Goal: Navigation & Orientation: Find specific page/section

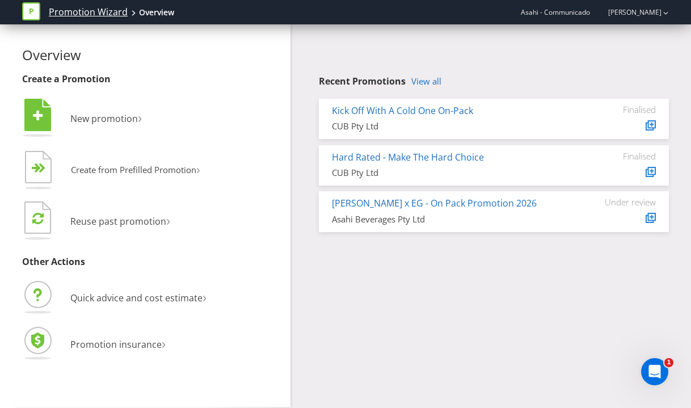
click at [64, 16] on link "Promotion Wizard" at bounding box center [88, 12] width 79 height 13
click at [36, 12] on icon at bounding box center [31, 11] width 18 height 18
